Goal: Information Seeking & Learning: Learn about a topic

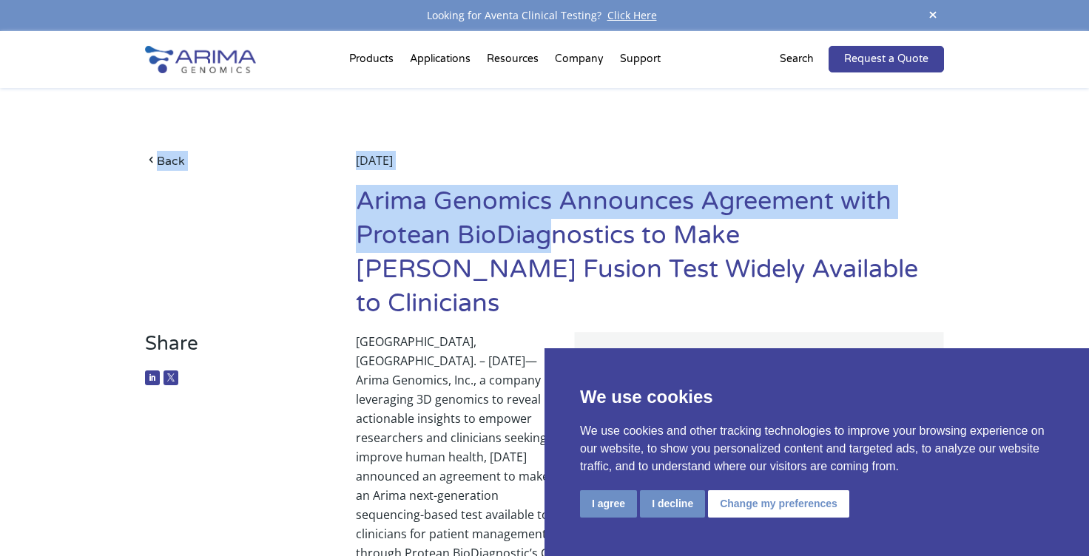
drag, startPoint x: 354, startPoint y: 234, endPoint x: 542, endPoint y: 235, distance: 187.9
click at [542, 235] on div "Back [DATE] Arima Genomics Announces Agreement with Protean BioDiagnostics to M…" at bounding box center [544, 241] width 799 height 181
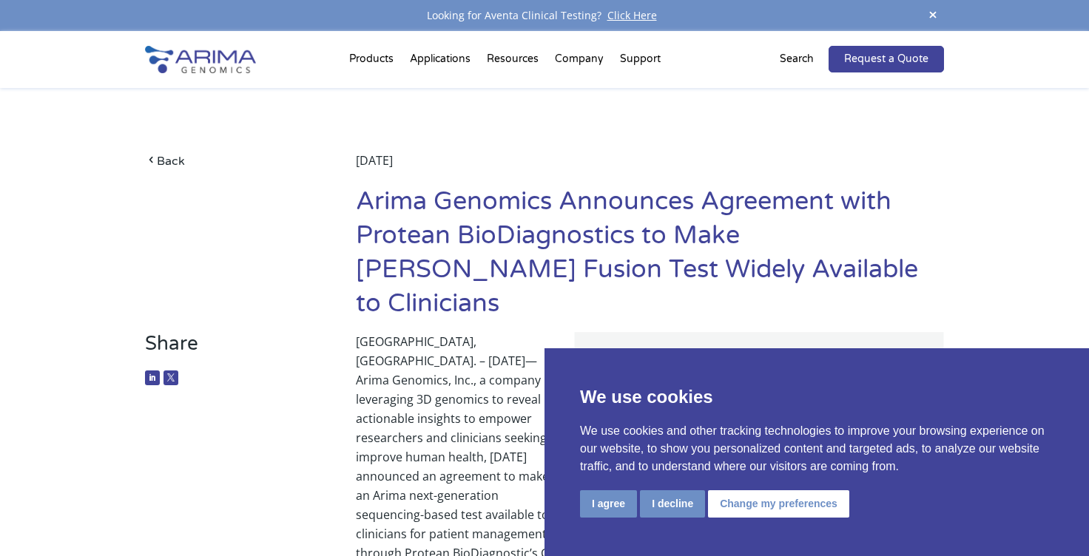
click at [439, 395] on p "[GEOGRAPHIC_DATA], [GEOGRAPHIC_DATA]. – [DATE]—Arima Genomics, Inc., a company …" at bounding box center [650, 482] width 588 height 300
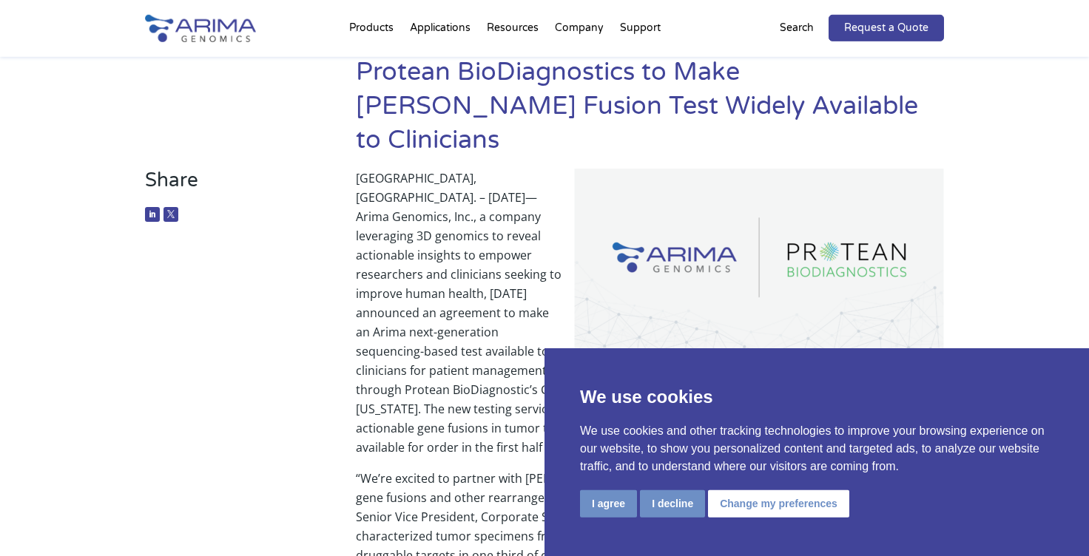
scroll to position [186, 0]
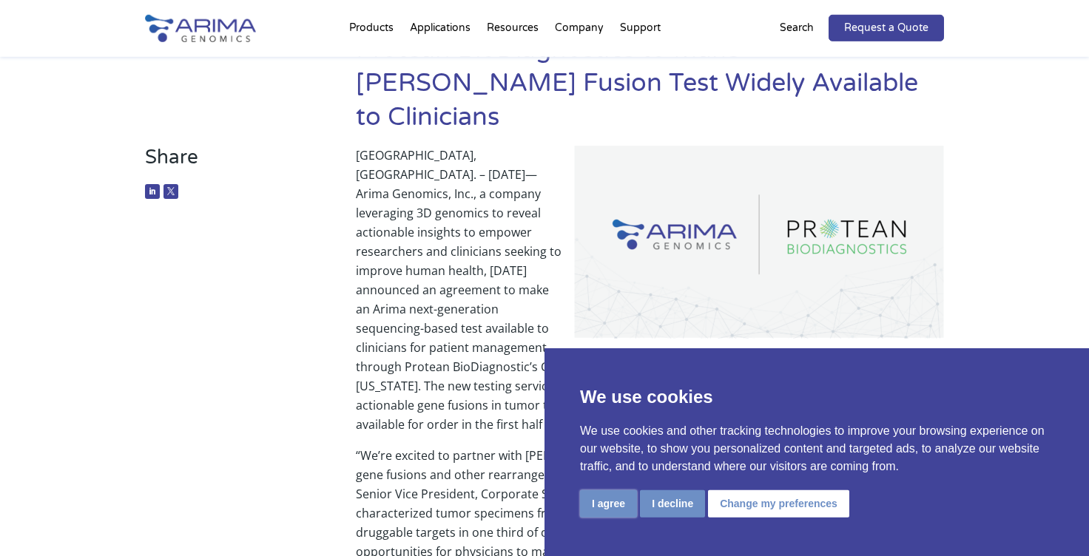
click at [612, 501] on button "I agree" at bounding box center [608, 503] width 57 height 27
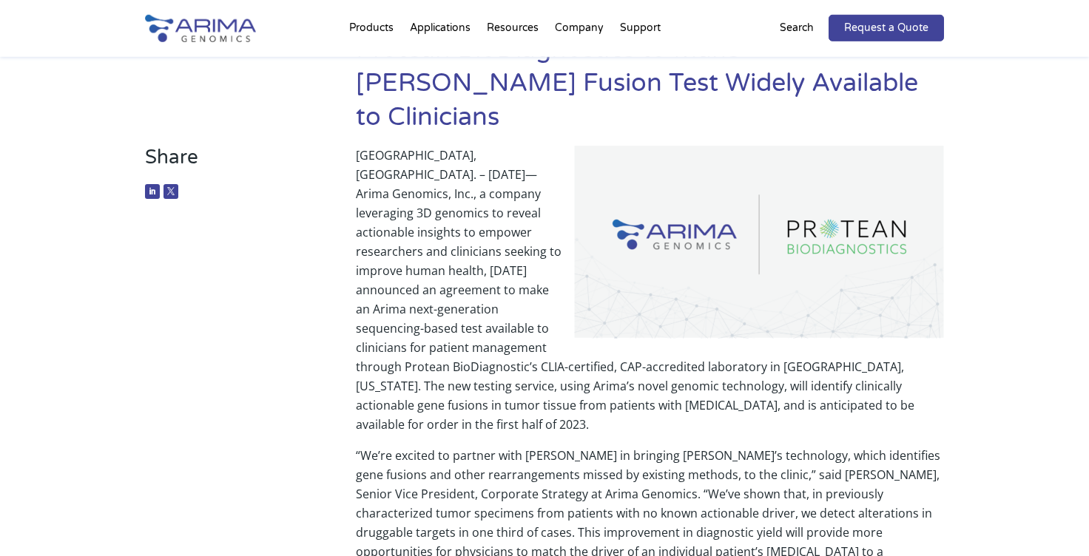
click at [498, 376] on p "[GEOGRAPHIC_DATA], [GEOGRAPHIC_DATA]. – [DATE]—Arima Genomics, Inc., a company …" at bounding box center [650, 296] width 588 height 300
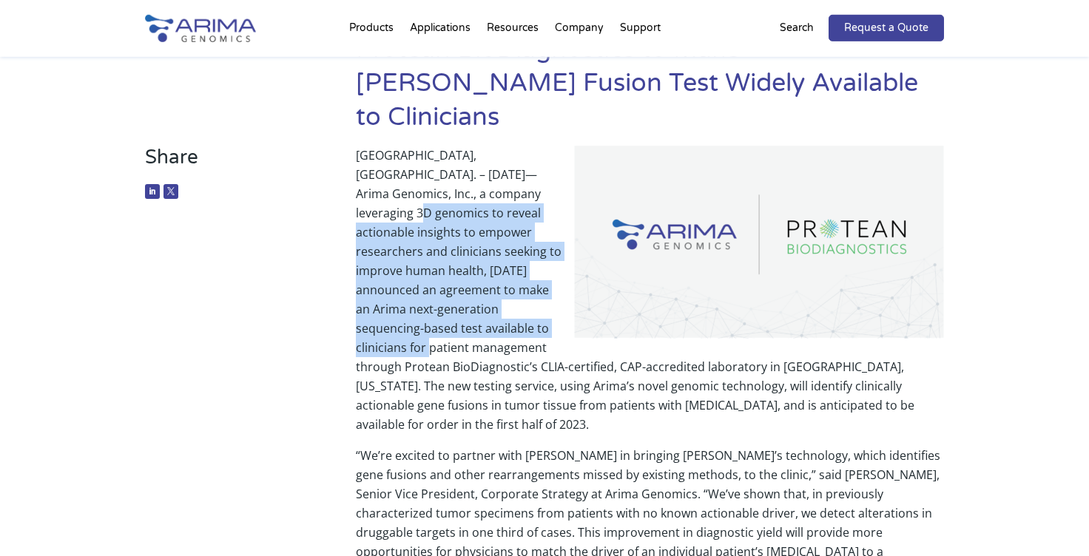
drag, startPoint x: 484, startPoint y: 160, endPoint x: 493, endPoint y: 297, distance: 137.1
click at [493, 297] on p "[GEOGRAPHIC_DATA], [GEOGRAPHIC_DATA]. – [DATE]—Arima Genomics, Inc., a company …" at bounding box center [650, 296] width 588 height 300
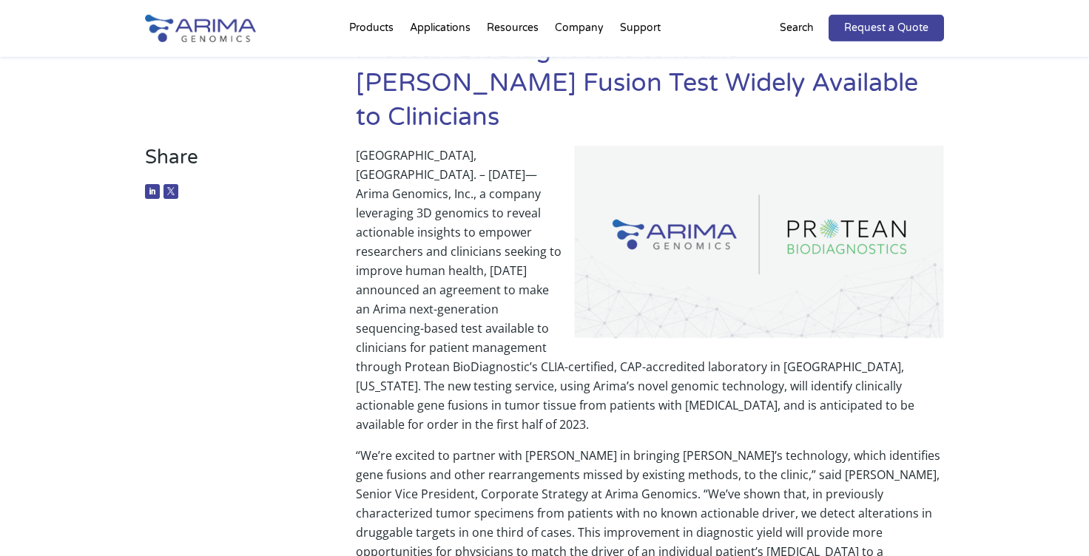
click at [462, 345] on p "[GEOGRAPHIC_DATA], [GEOGRAPHIC_DATA]. – [DATE]—Arima Genomics, Inc., a company …" at bounding box center [650, 296] width 588 height 300
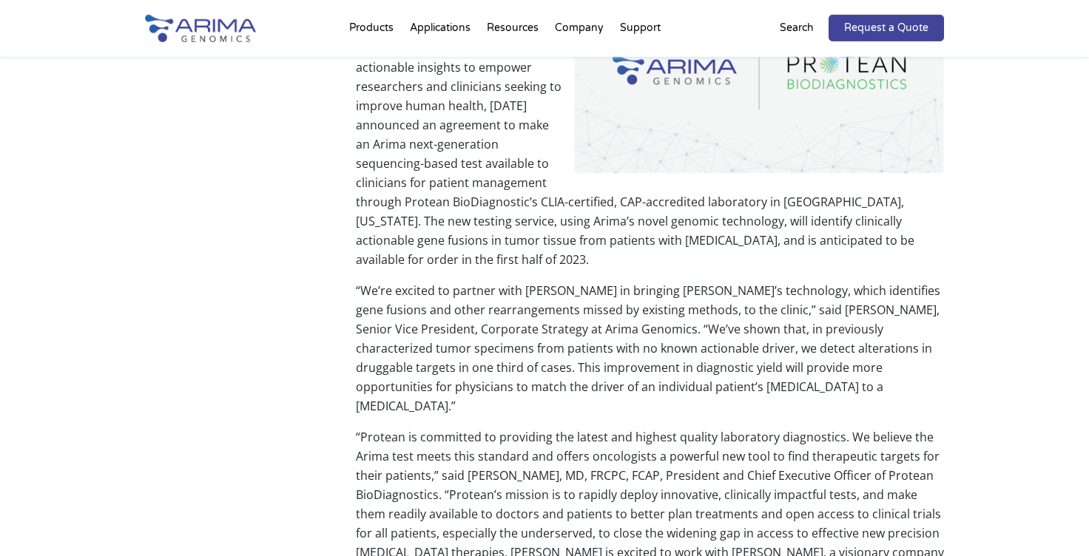
scroll to position [353, 0]
drag, startPoint x: 902, startPoint y: 400, endPoint x: 435, endPoint y: 418, distance: 467.0
click at [435, 426] on p "“Protean is committed to providing the latest and highest quality laboratory di…" at bounding box center [650, 509] width 588 height 166
copy p "Protean BioDiagnostics"
click at [589, 444] on p "“Protean is committed to providing the latest and highest quality laboratory di…" at bounding box center [650, 509] width 588 height 166
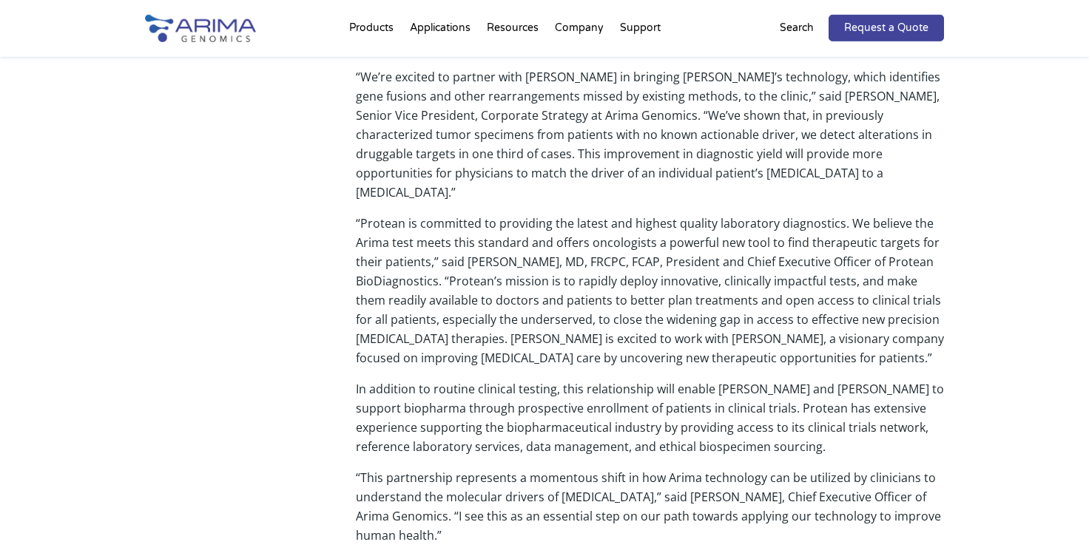
scroll to position [568, 0]
